Goal: Navigation & Orientation: Find specific page/section

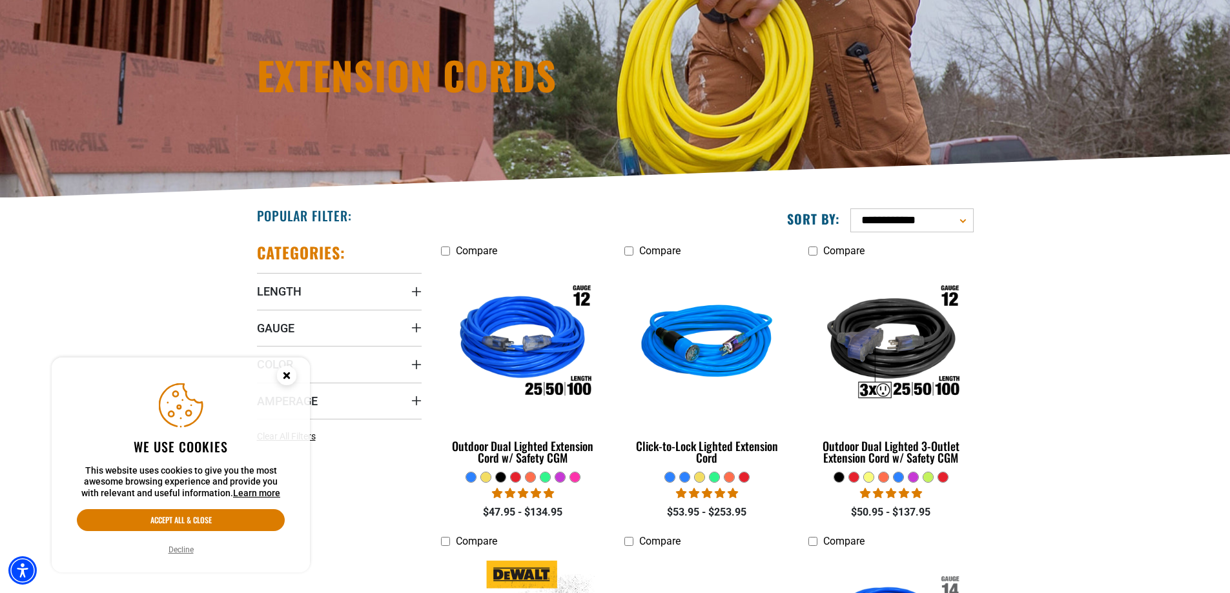
scroll to position [194, 0]
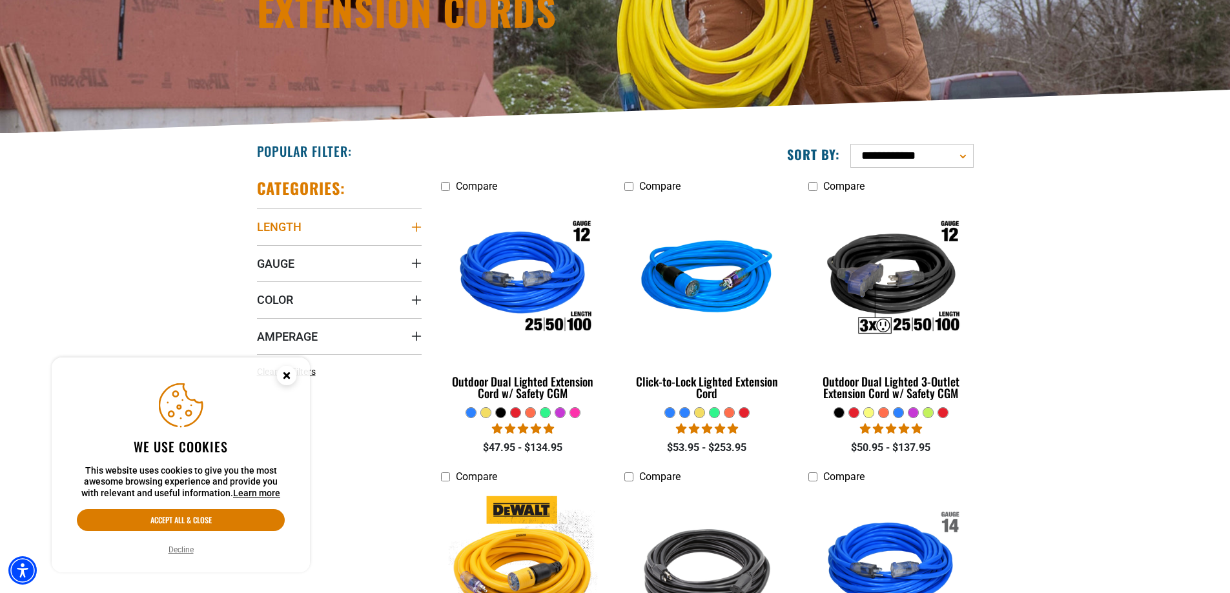
click at [417, 224] on icon "Length" at bounding box center [416, 227] width 10 height 10
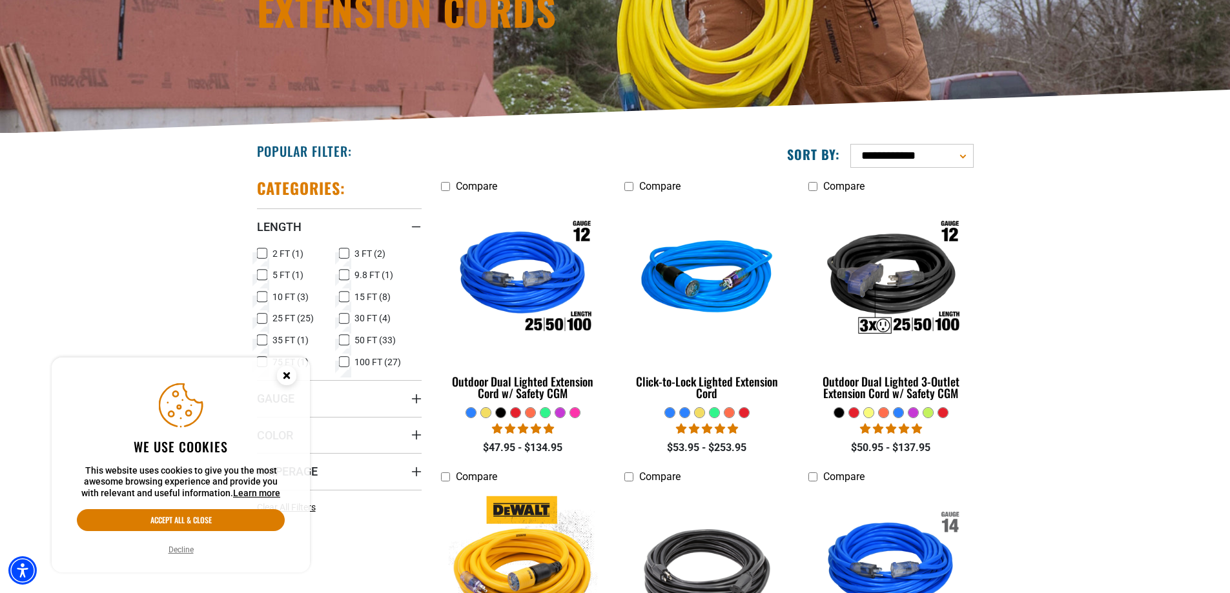
click at [260, 296] on icon at bounding box center [262, 297] width 10 height 17
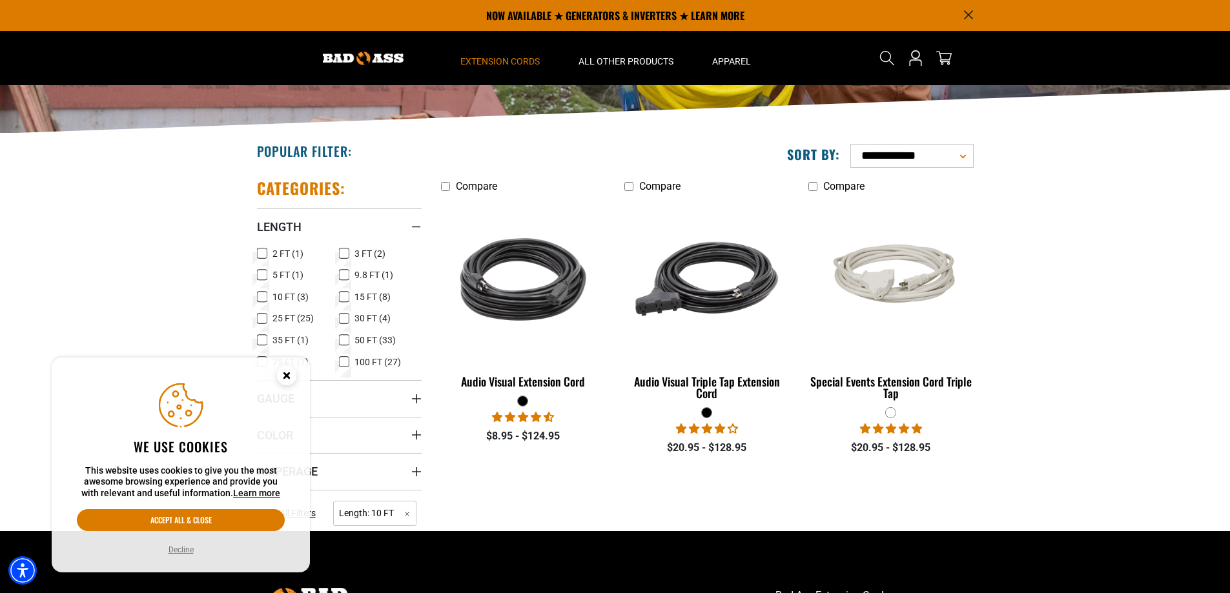
scroll to position [129, 0]
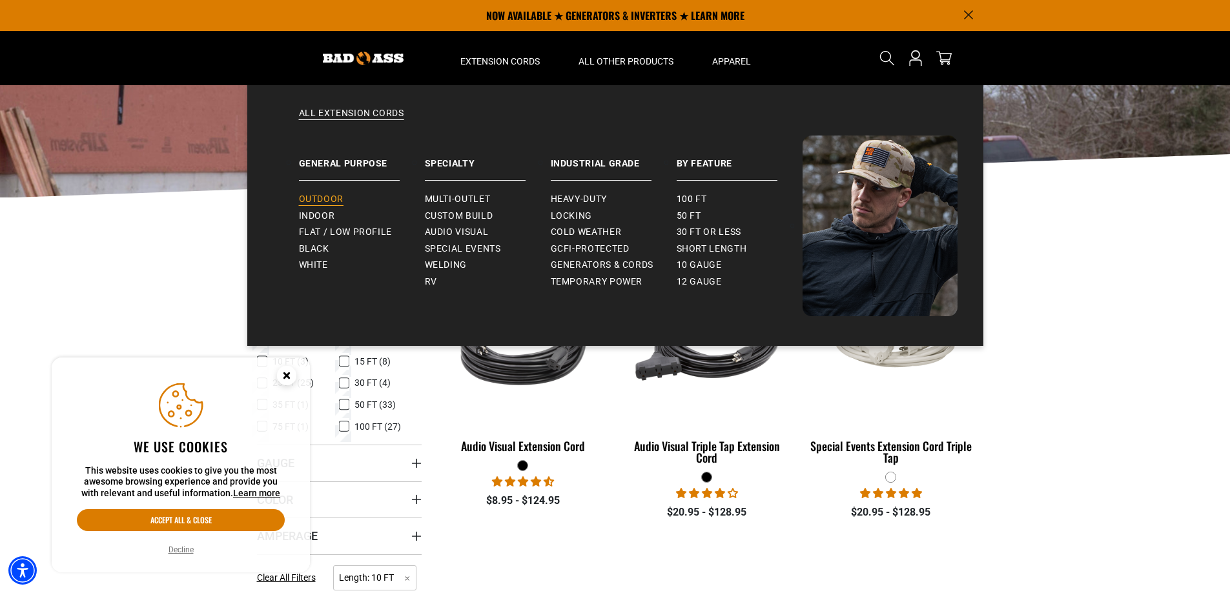
click at [313, 197] on span "Outdoor" at bounding box center [321, 200] width 45 height 12
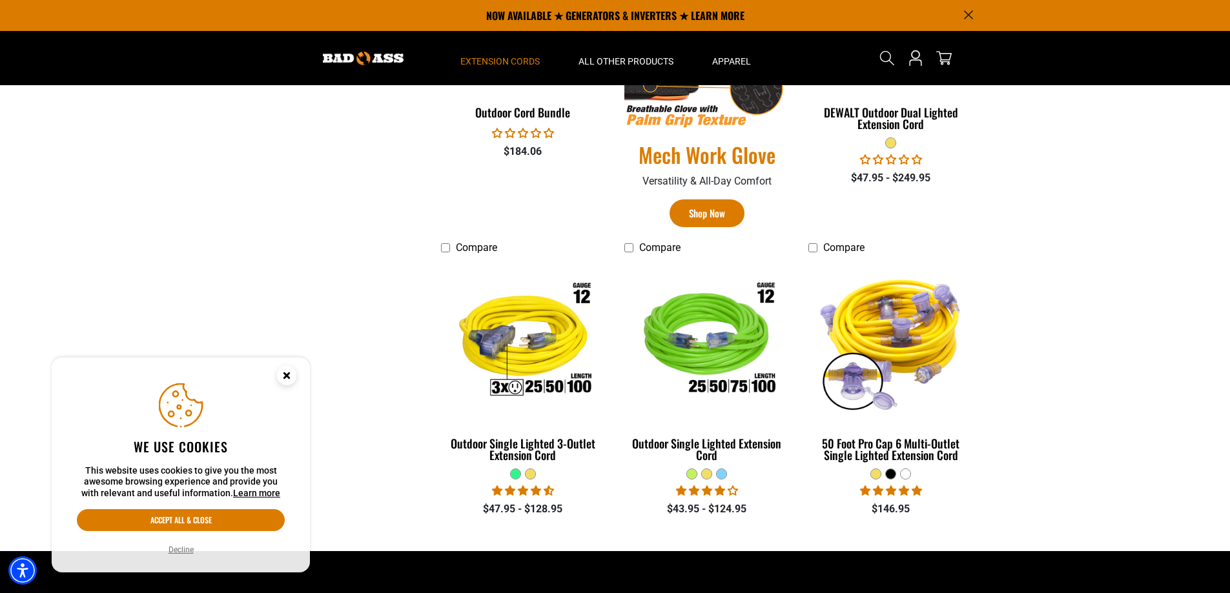
scroll to position [710, 0]
